Goal: Check status: Check status

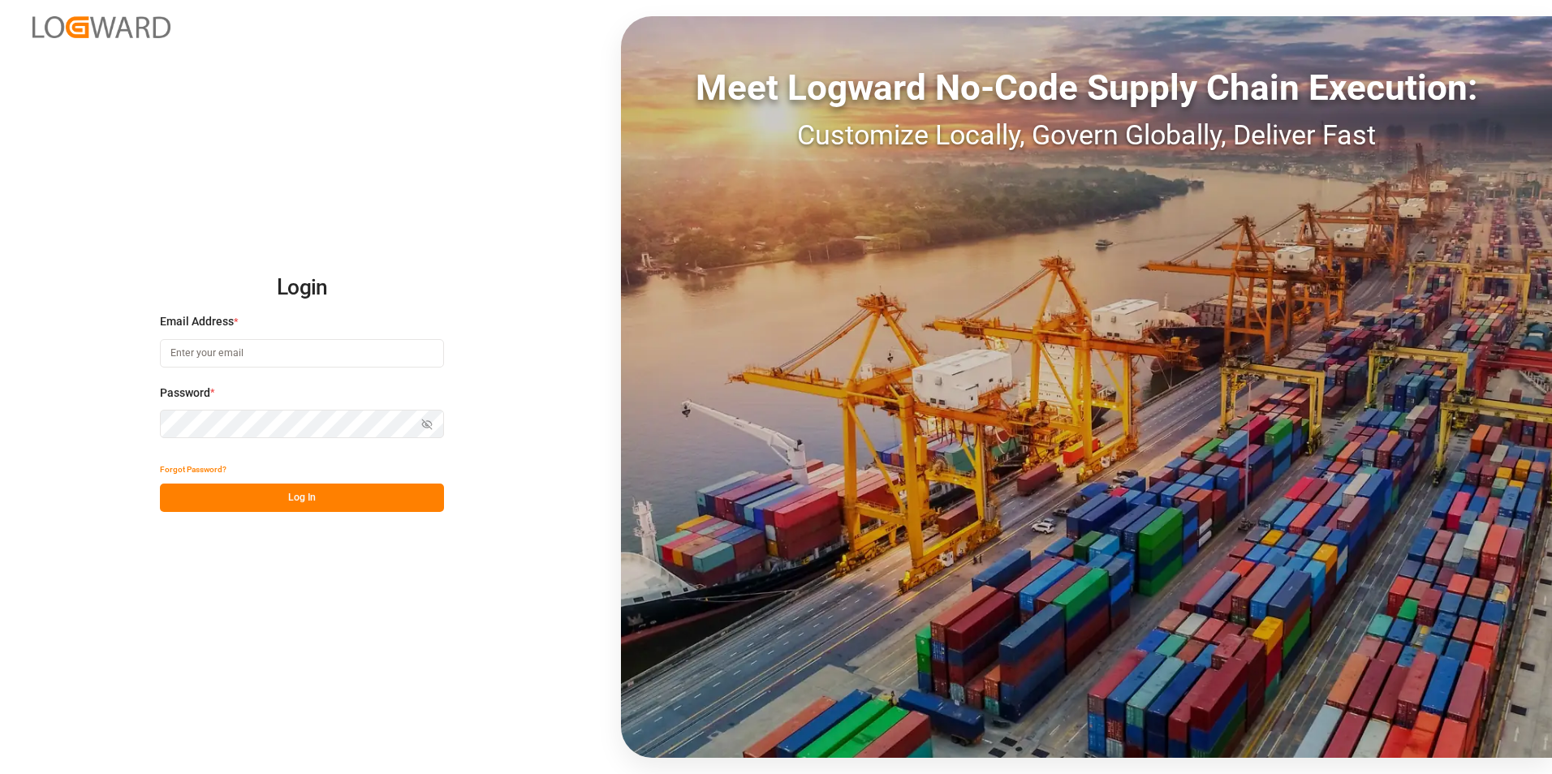
type input "[PERSON_NAME][EMAIL_ADDRESS][DOMAIN_NAME]"
click at [371, 491] on button "Log In" at bounding box center [302, 498] width 284 height 28
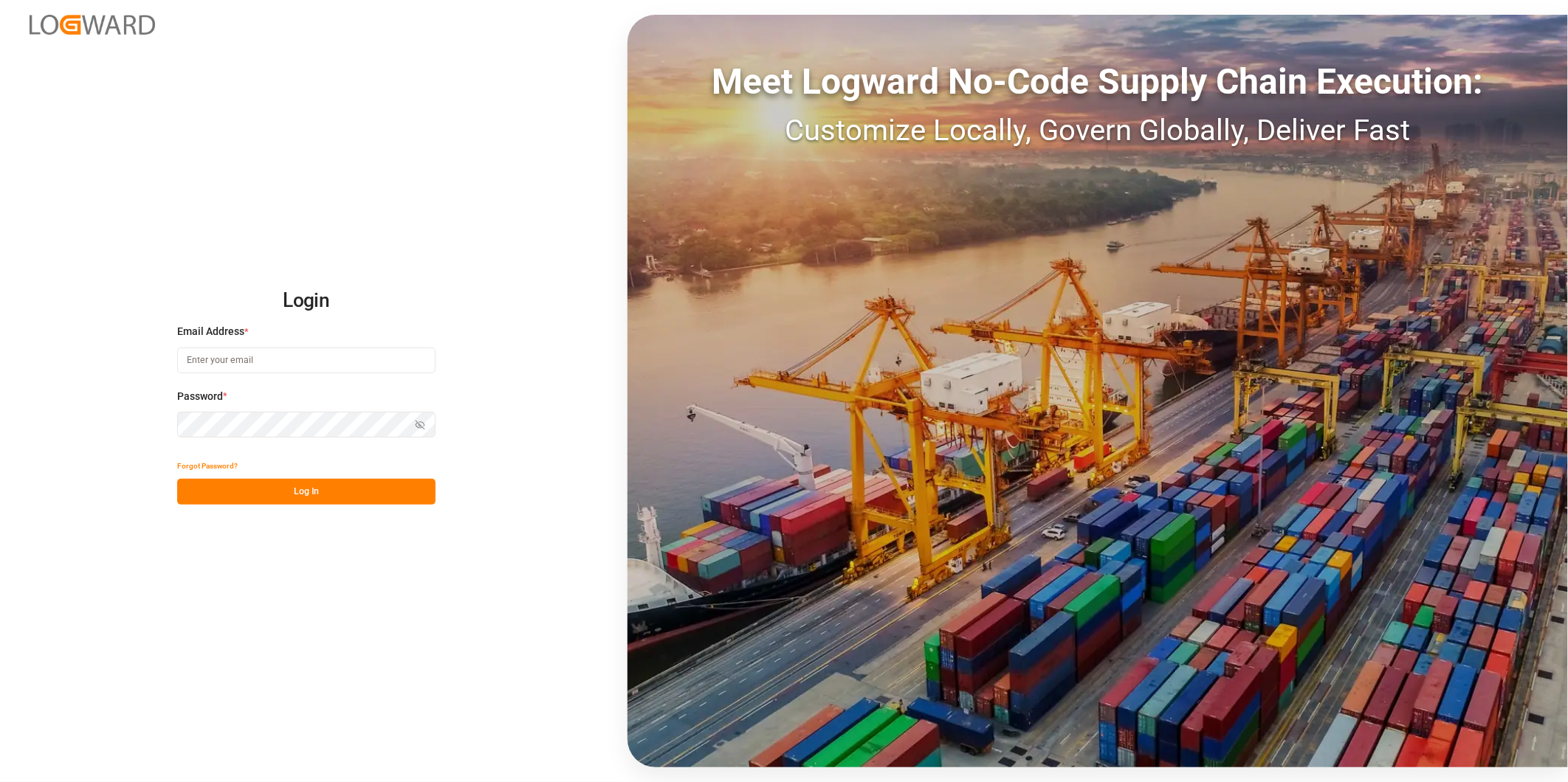
type input "[PERSON_NAME][EMAIL_ADDRESS][DOMAIN_NAME]"
click at [357, 496] on button "Log In" at bounding box center [307, 492] width 258 height 25
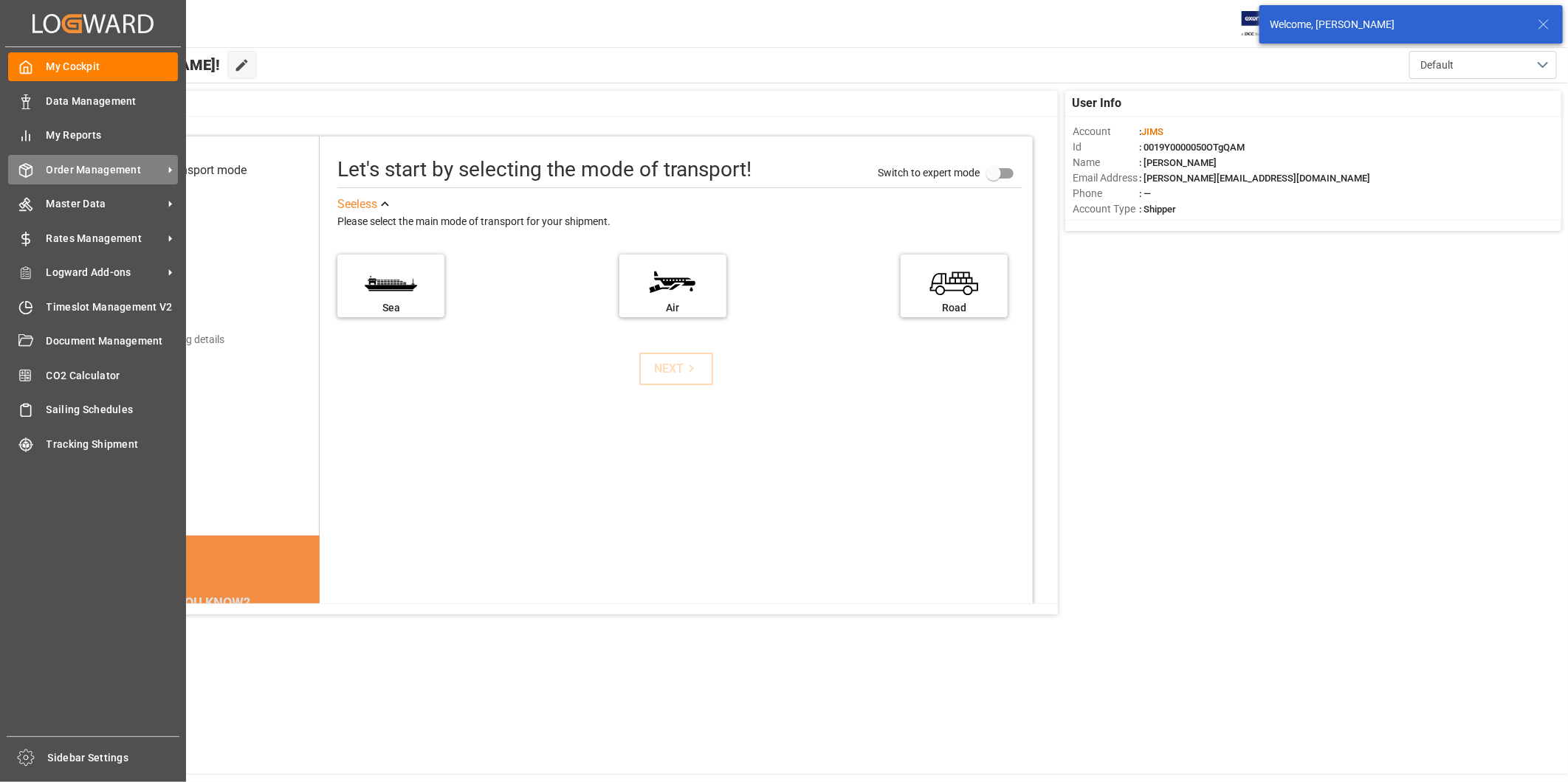
click at [155, 175] on span "Order Management" at bounding box center [105, 170] width 116 height 15
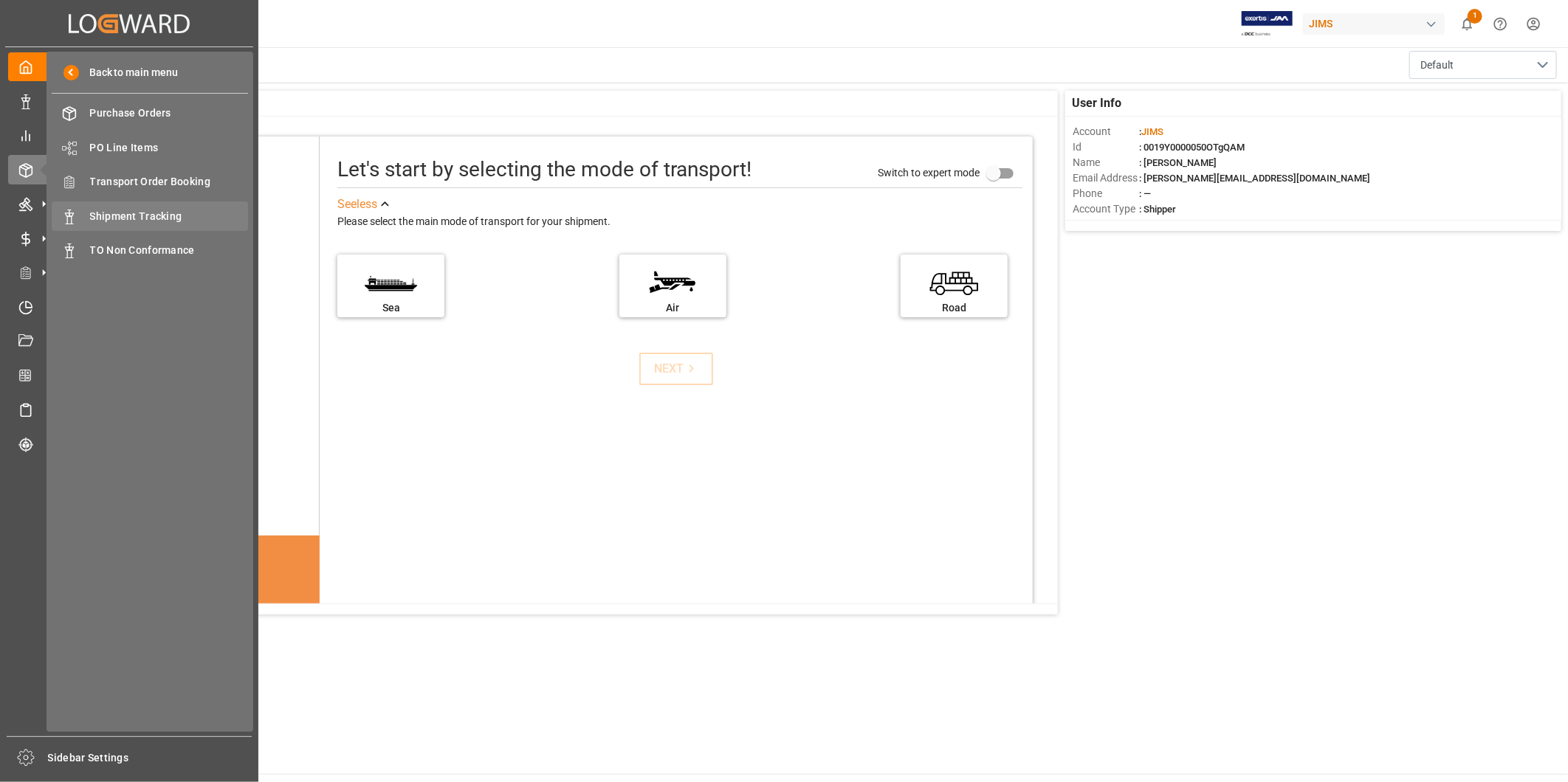
click at [134, 213] on span "Shipment Tracking" at bounding box center [169, 216] width 158 height 15
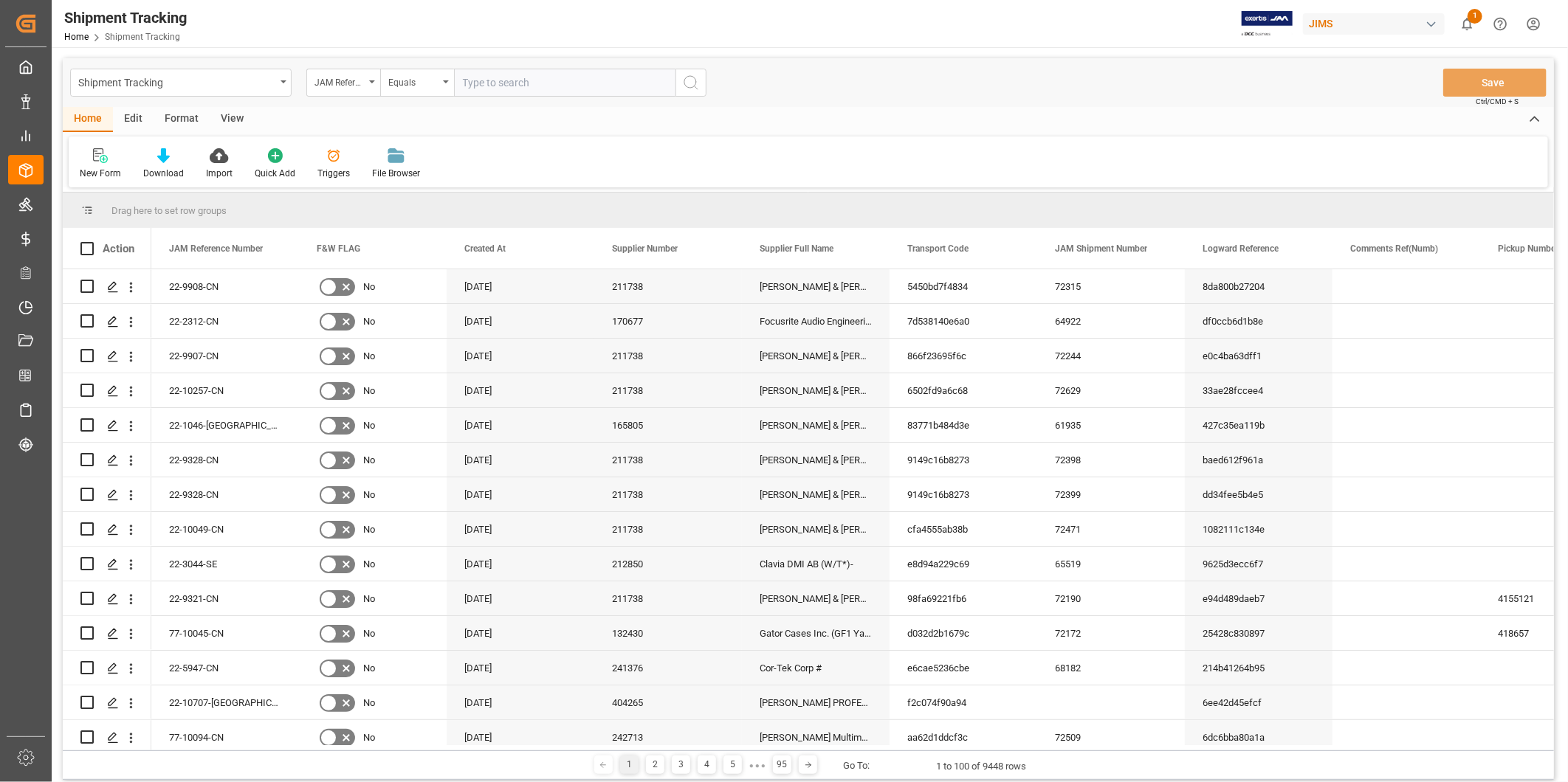
click at [510, 82] on input "text" at bounding box center [564, 82] width 221 height 28
type input "22-10600-US"
click at [690, 87] on circle "search button" at bounding box center [689, 82] width 12 height 12
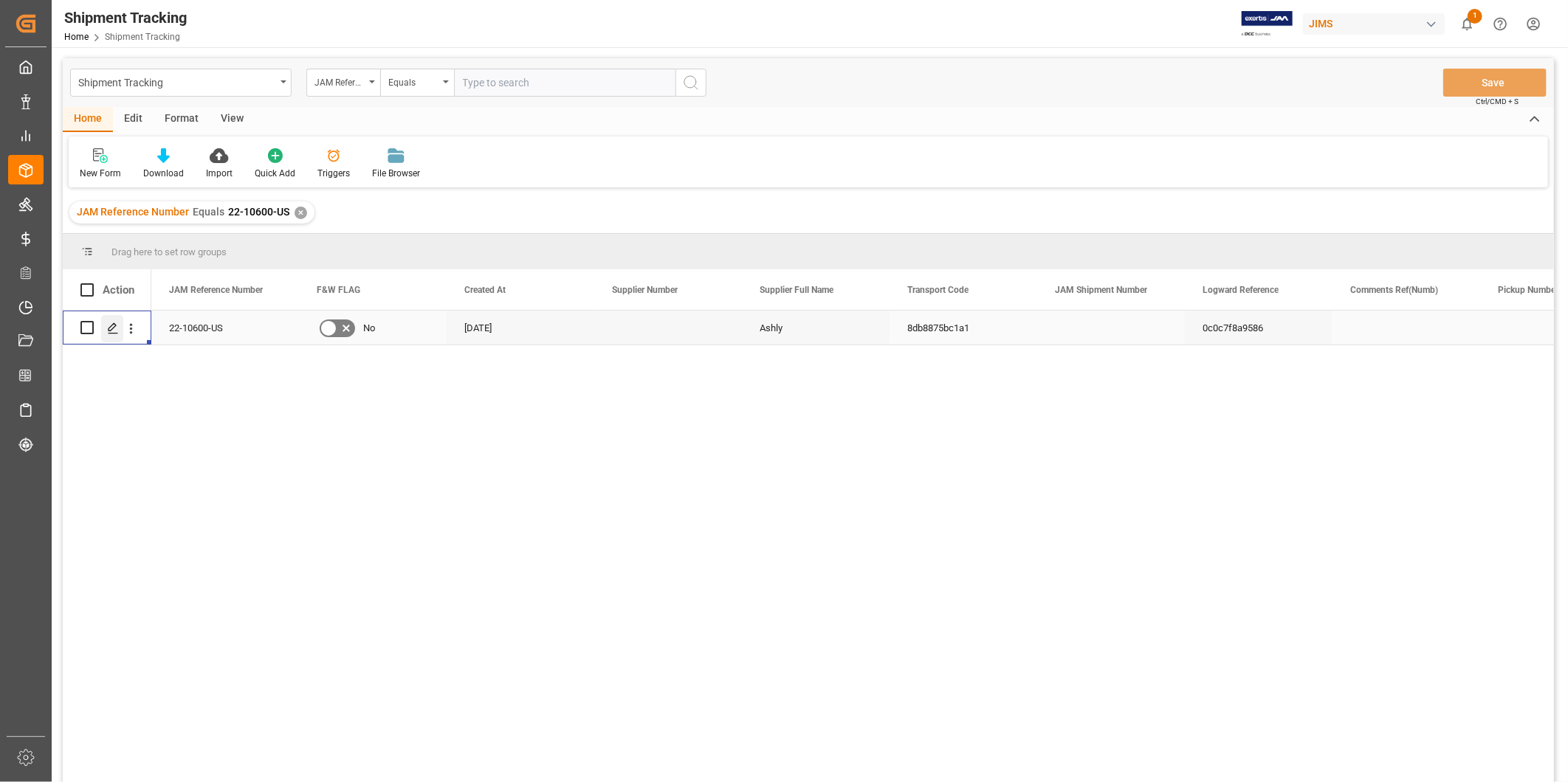
click at [111, 332] on icon "Press SPACE to select this row." at bounding box center [113, 328] width 12 height 12
click at [220, 114] on div "View" at bounding box center [232, 120] width 45 height 25
click at [88, 172] on div "Default" at bounding box center [95, 173] width 29 height 14
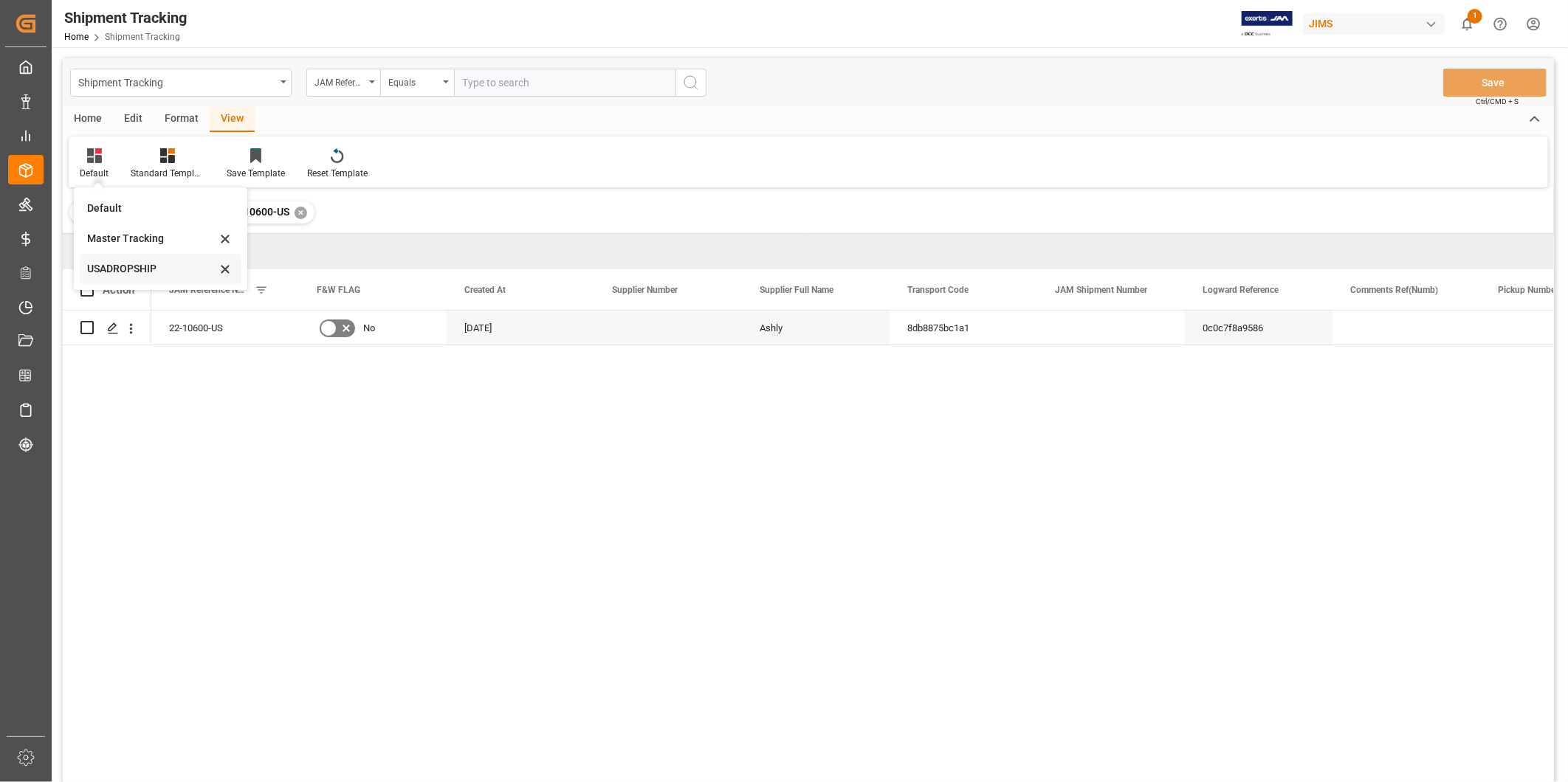
click at [141, 270] on div "USADROPSHIP" at bounding box center [152, 268] width 129 height 15
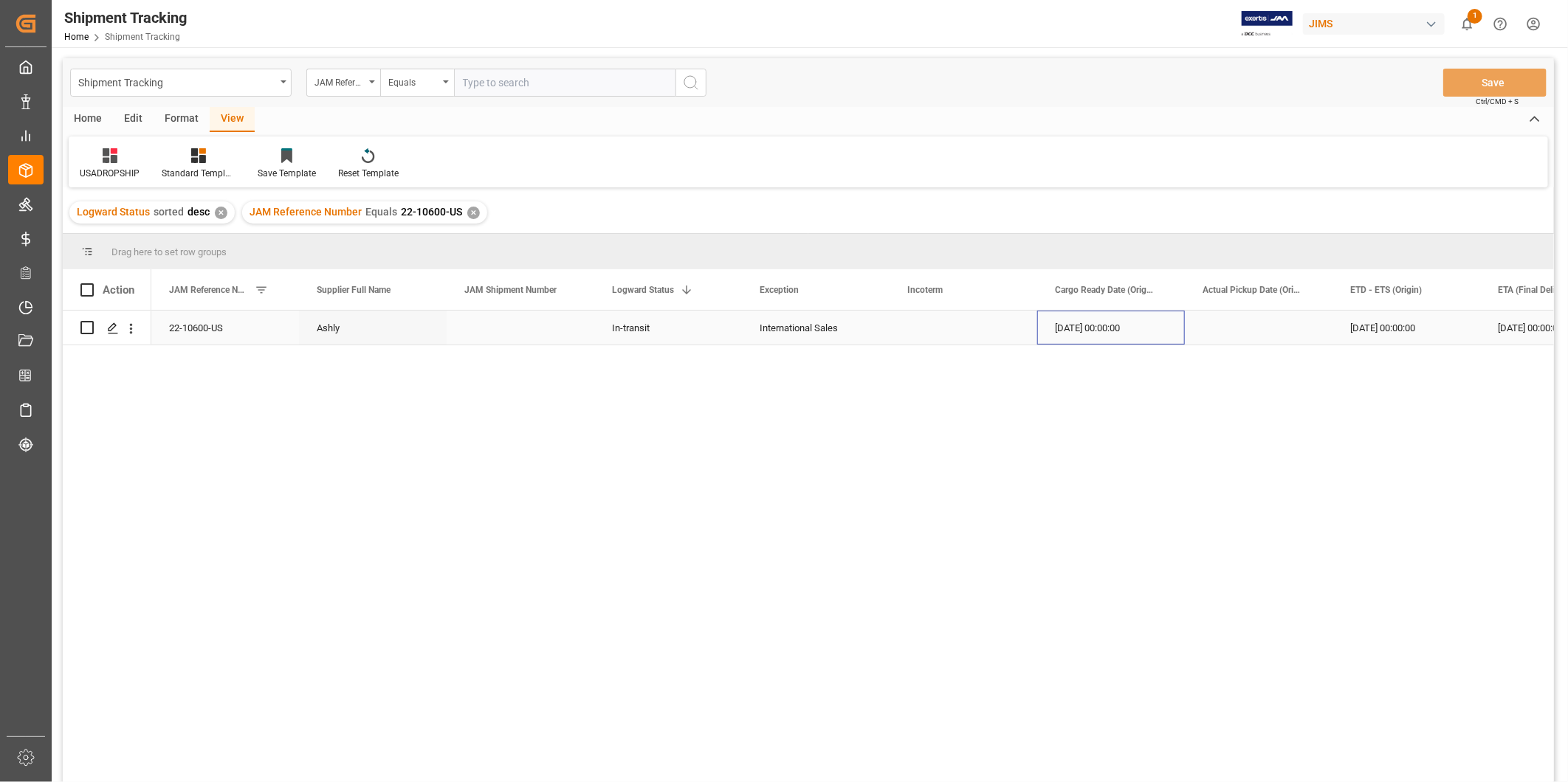
click at [1053, 320] on div "[DATE] 00:00:00" at bounding box center [1111, 327] width 147 height 34
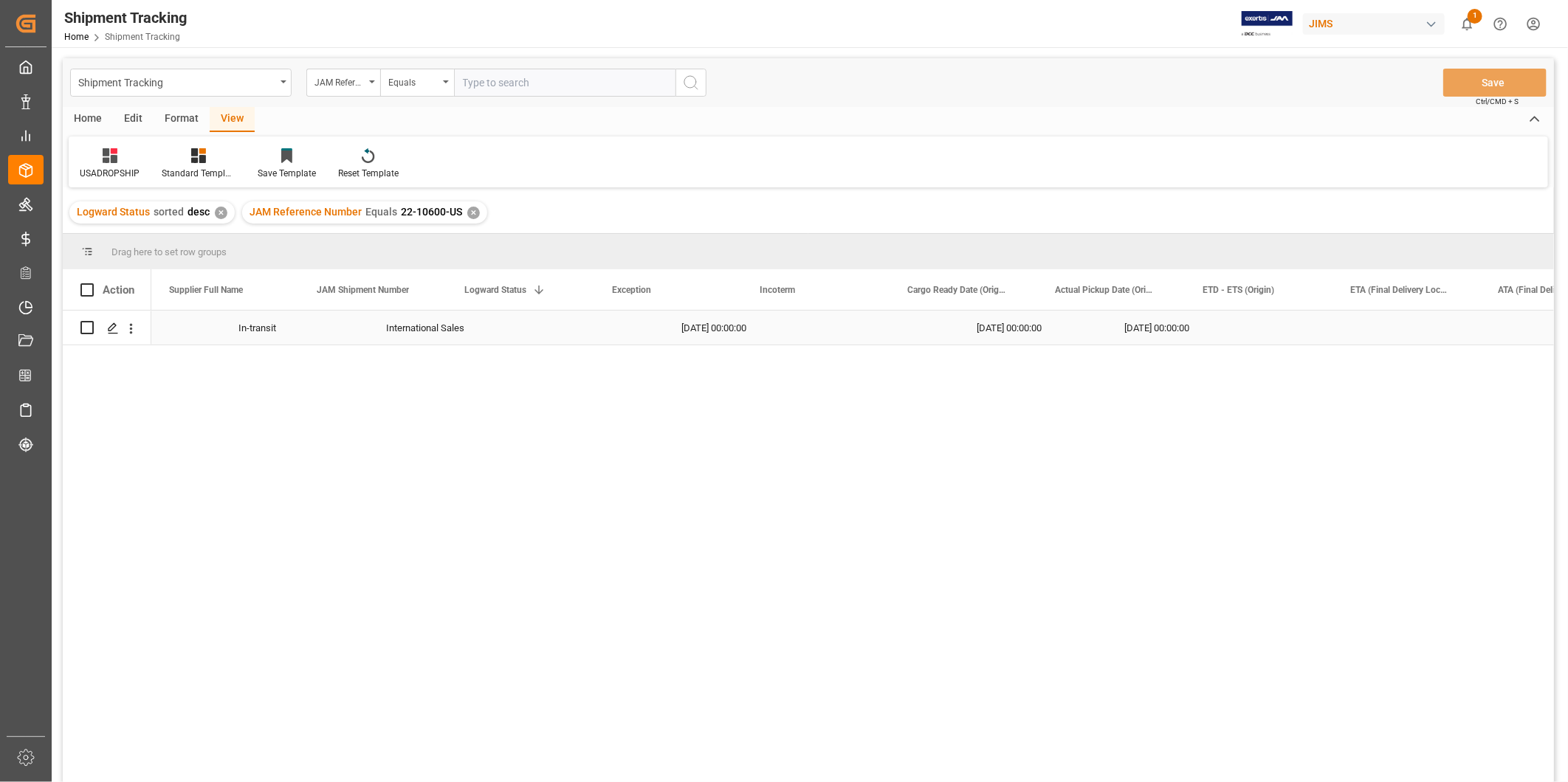
scroll to position [0, 147]
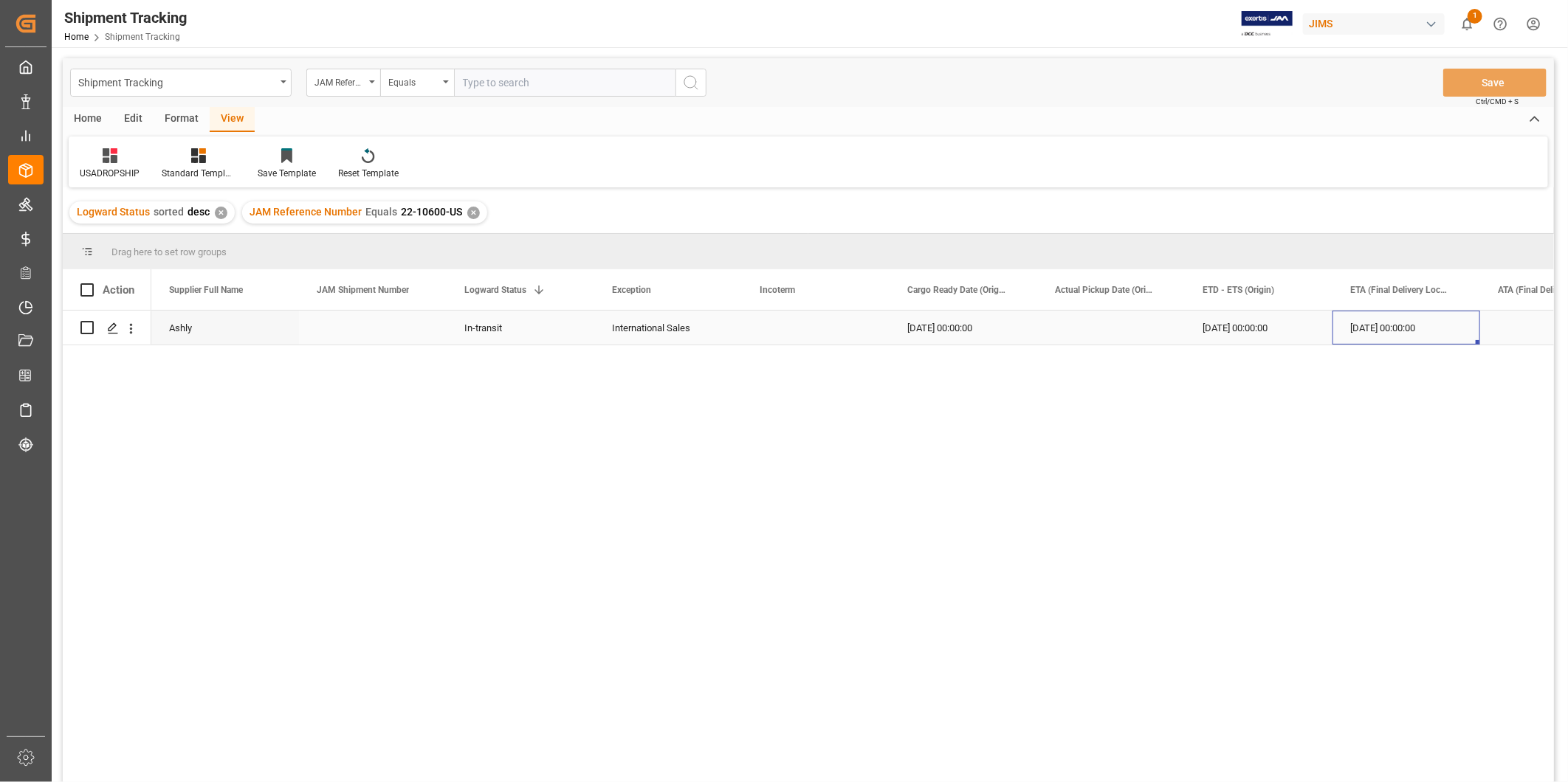
click at [1397, 318] on div "[DATE] 00:00:00" at bounding box center [1406, 327] width 147 height 34
click at [1475, 326] on div "[DATE] 00:00:00" at bounding box center [1406, 327] width 147 height 34
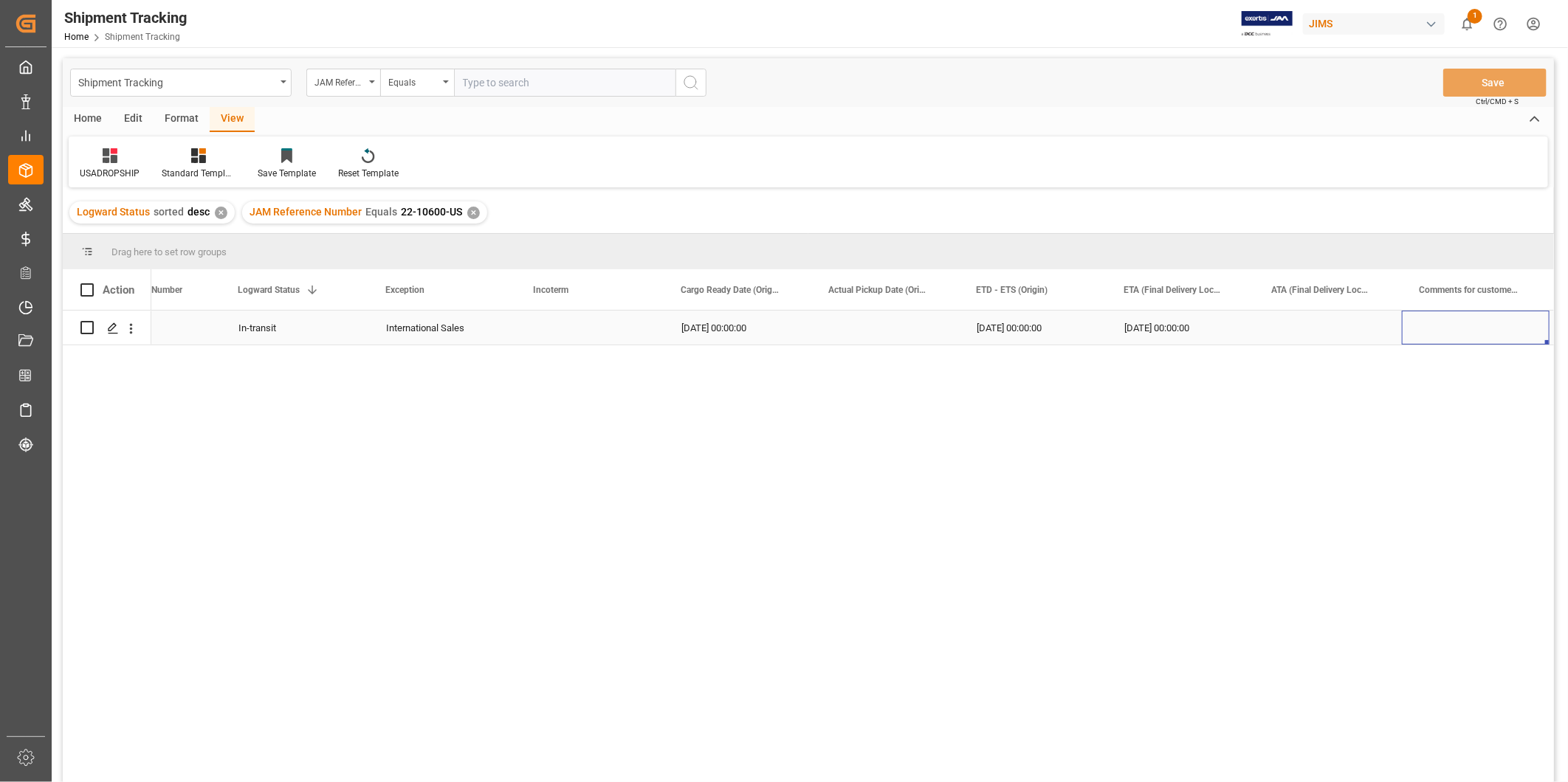
scroll to position [0, 517]
click at [1288, 325] on div "Press SPACE to select this row." at bounding box center [1332, 327] width 147 height 34
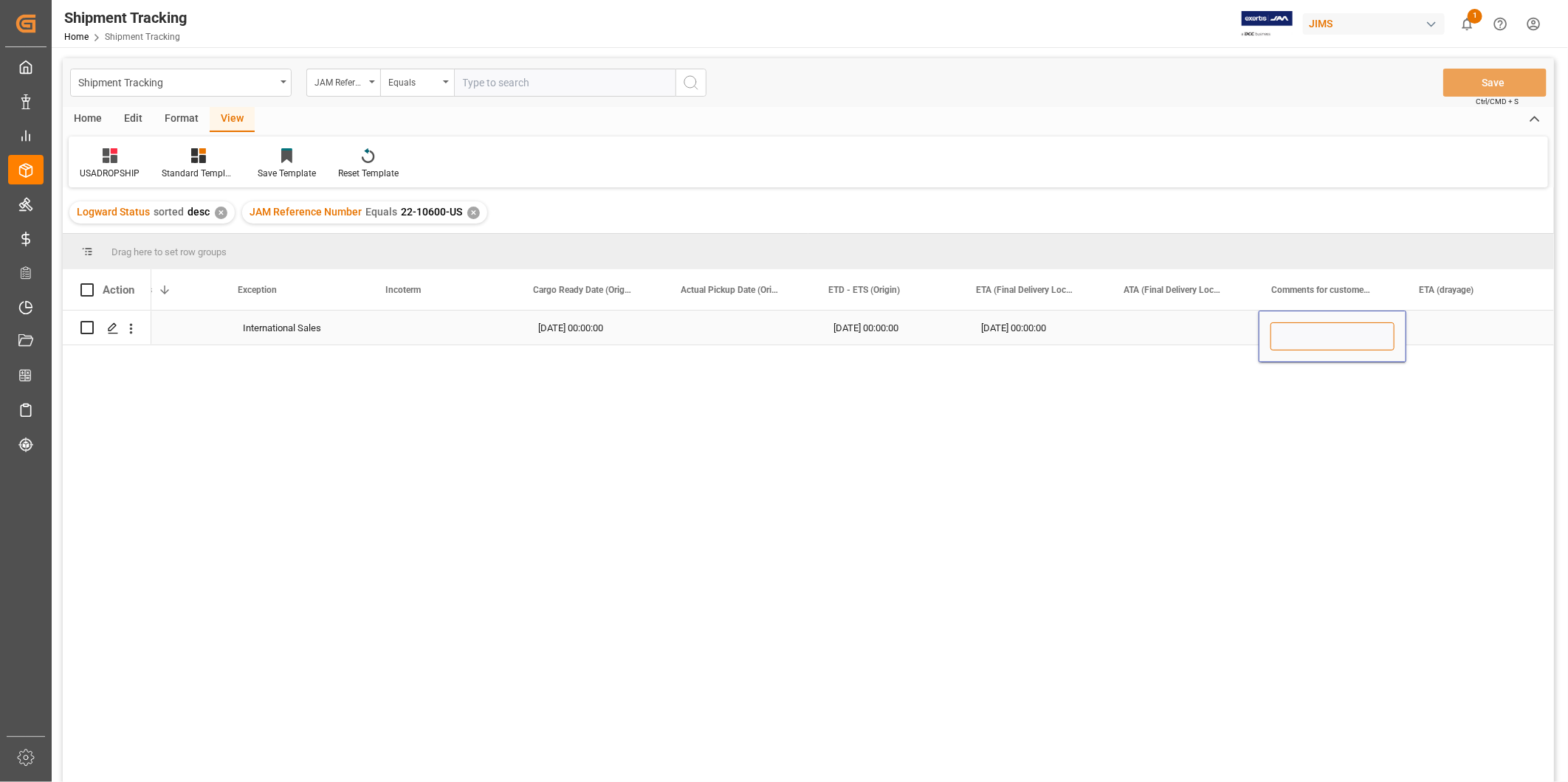
click at [1288, 325] on input "Press SPACE to select this row." at bounding box center [1332, 336] width 124 height 28
type input "Delayed by [PERSON_NAME]"
click at [1479, 85] on button "Save" at bounding box center [1495, 82] width 104 height 28
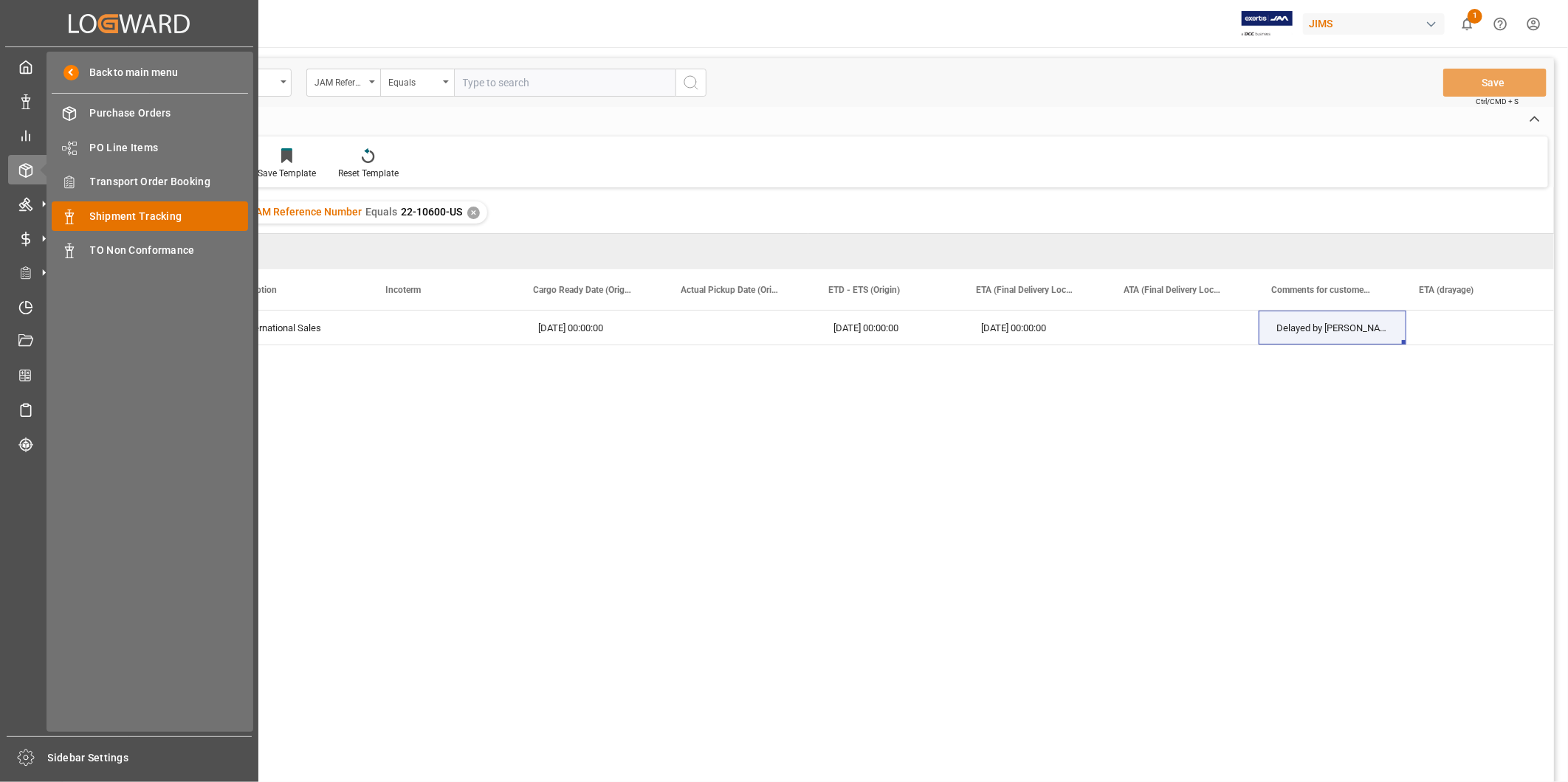
drag, startPoint x: 136, startPoint y: 225, endPoint x: 144, endPoint y: 224, distance: 8.1
click at [136, 225] on div "Shipment Tracking Shipment Tracking" at bounding box center [150, 216] width 196 height 29
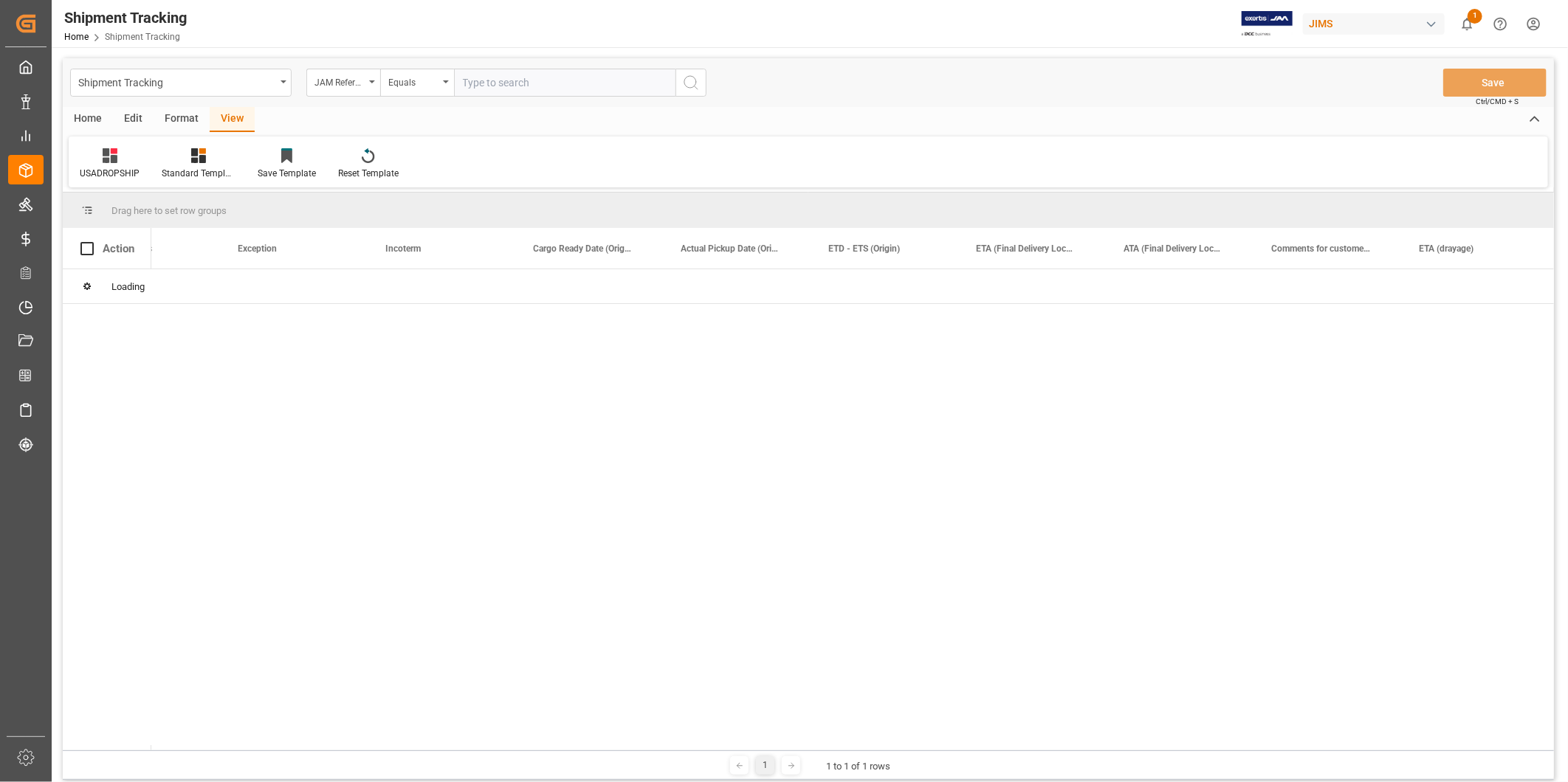
click at [547, 86] on input "text" at bounding box center [564, 82] width 221 height 28
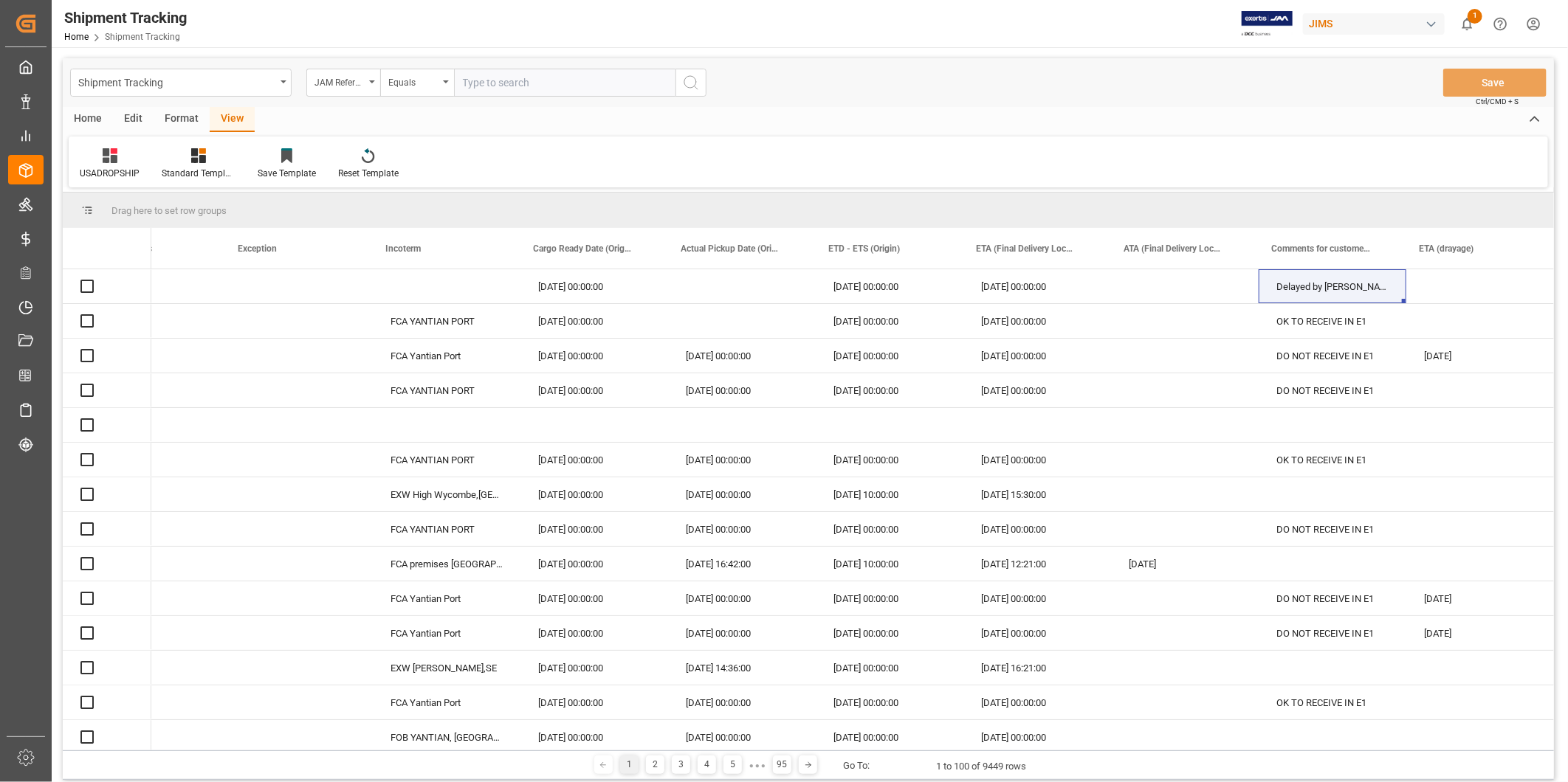
paste input "22-10706-TW"
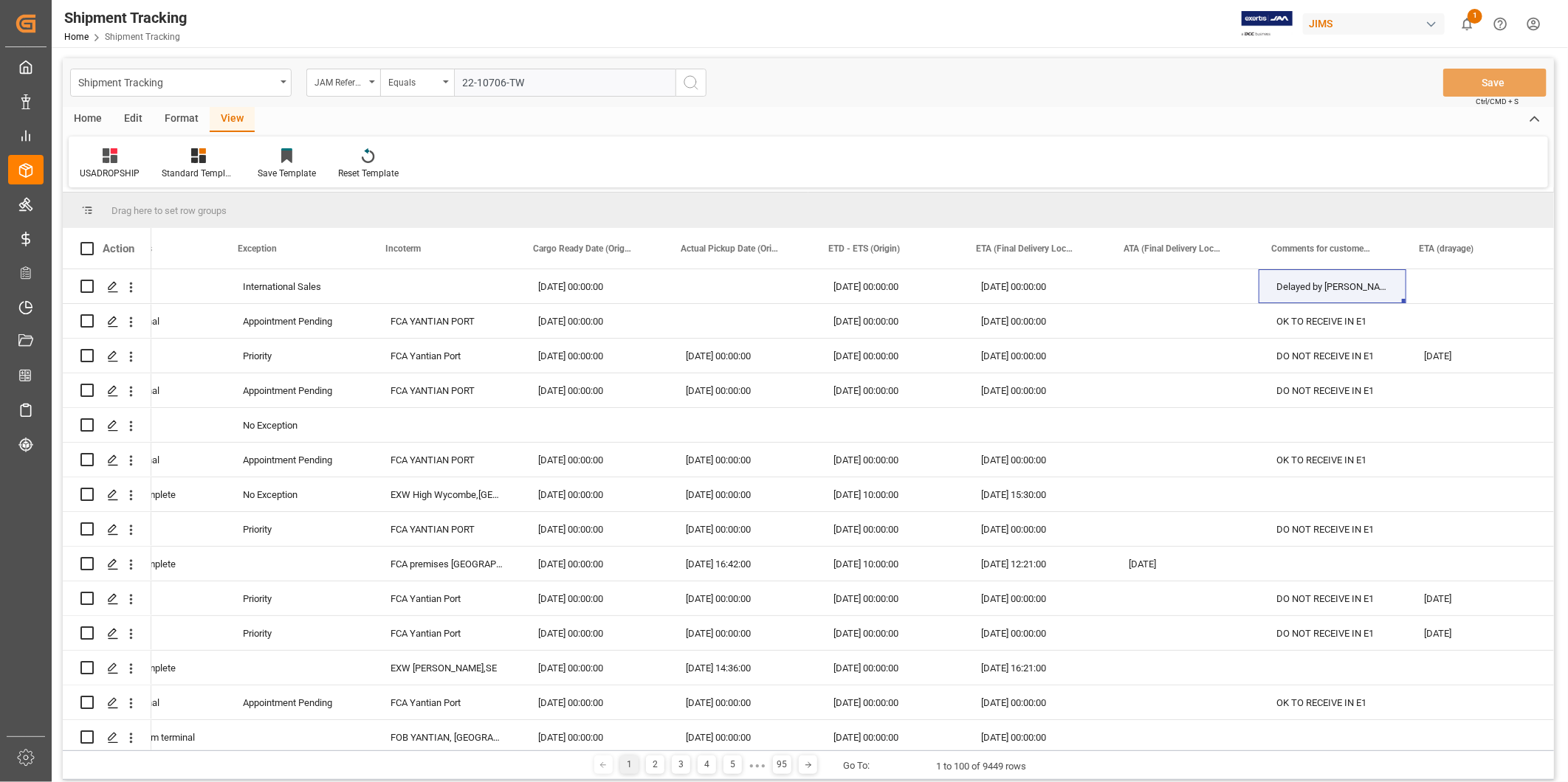
type input "22-10706-TW"
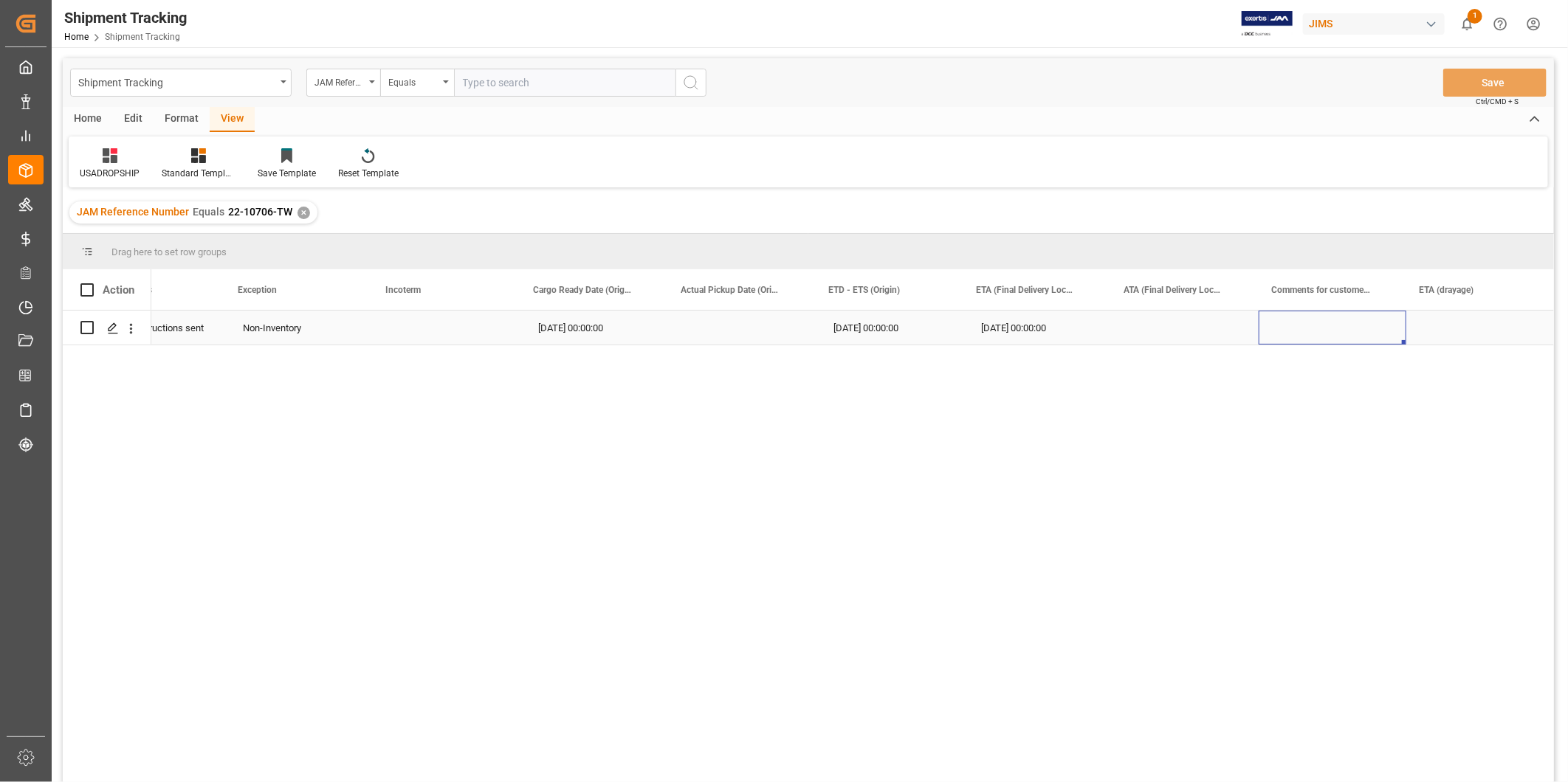
click at [1295, 323] on div "Press SPACE to select this row." at bounding box center [1332, 327] width 147 height 34
click at [588, 323] on div "[DATE] 00:00:00" at bounding box center [594, 327] width 147 height 34
click at [1036, 323] on div "[DATE] 00:00:00" at bounding box center [1037, 327] width 147 height 34
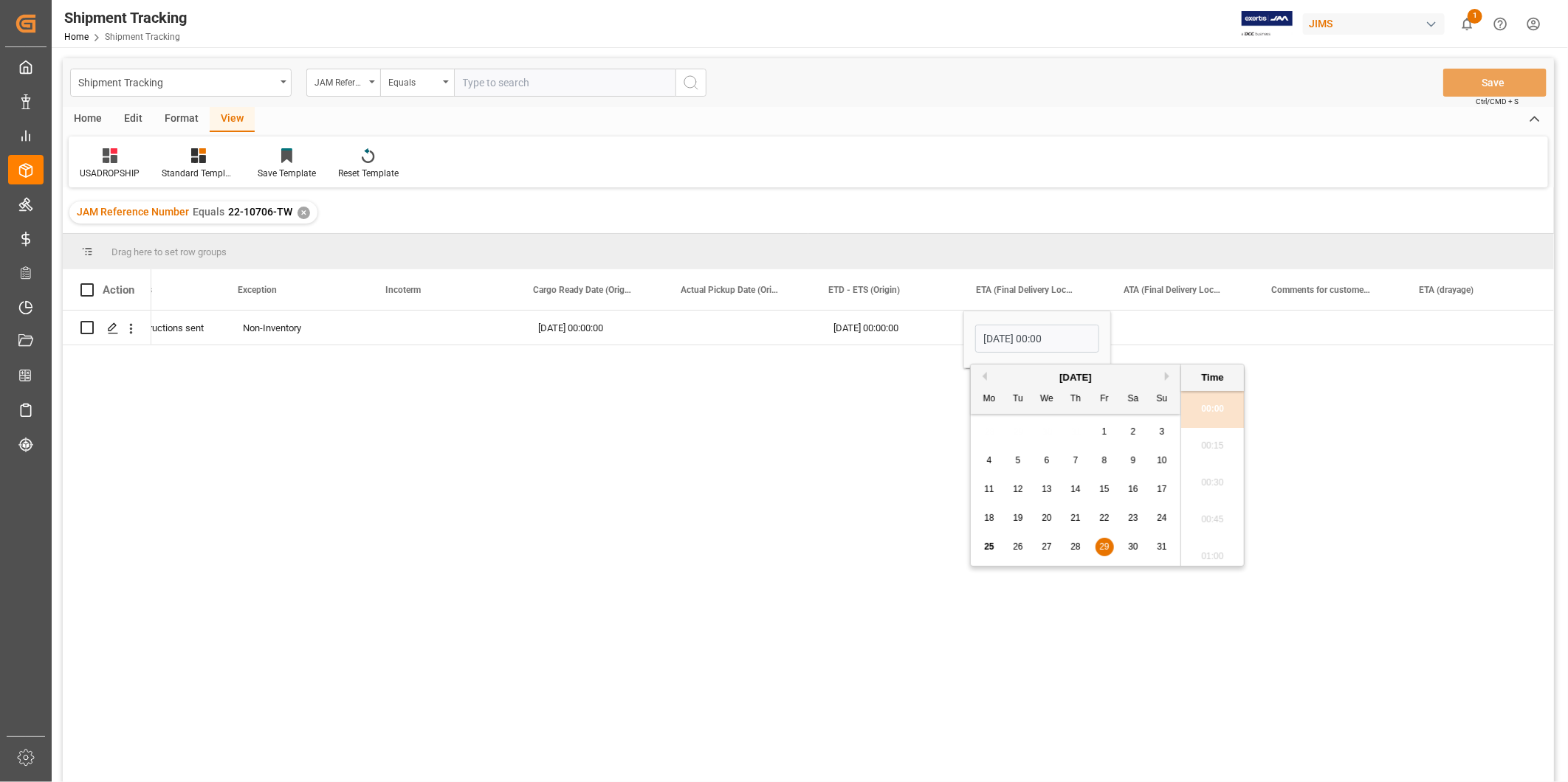
click at [1168, 377] on button "Next Month" at bounding box center [1170, 376] width 9 height 9
click at [1128, 497] on div "20" at bounding box center [1133, 489] width 18 height 17
type input "[DATE] 00:00"
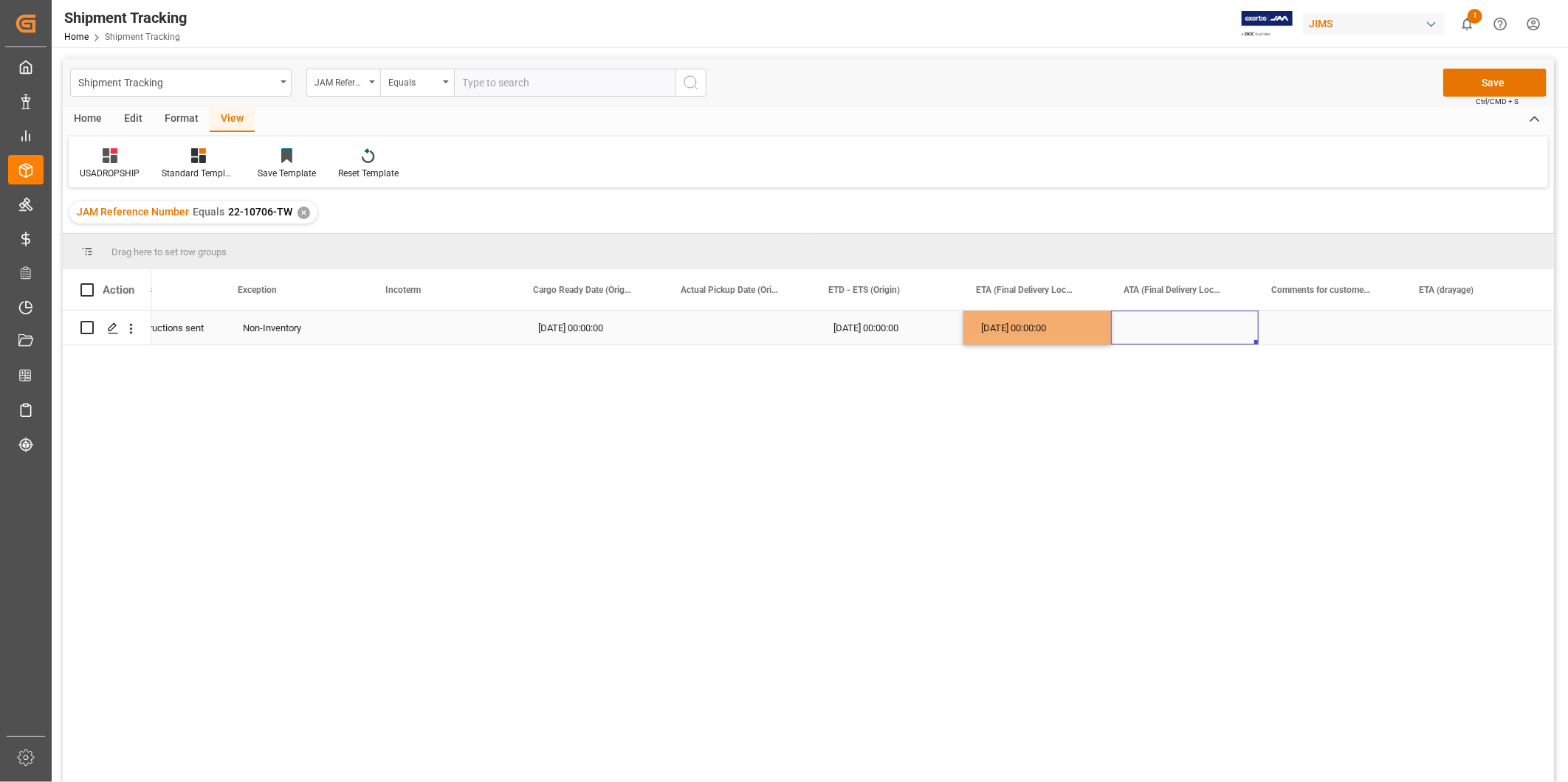
click at [1177, 326] on div "Press SPACE to select this row." at bounding box center [1184, 327] width 147 height 34
click at [1050, 330] on div "[DATE] 00:00:00" at bounding box center [1037, 327] width 147 height 34
click at [1525, 83] on button "Save" at bounding box center [1495, 82] width 104 height 28
